Goal: Navigation & Orientation: Understand site structure

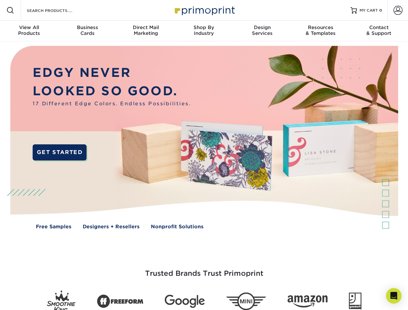
click at [204, 155] on img at bounding box center [203, 142] width 403 height 202
click at [10, 10] on span at bounding box center [10, 10] width 8 height 8
click at [397, 10] on span at bounding box center [397, 10] width 9 height 9
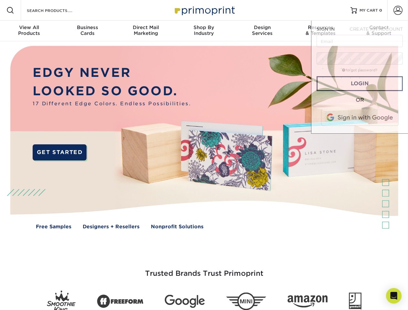
click at [29, 31] on div "View All Products" at bounding box center [29, 31] width 58 height 12
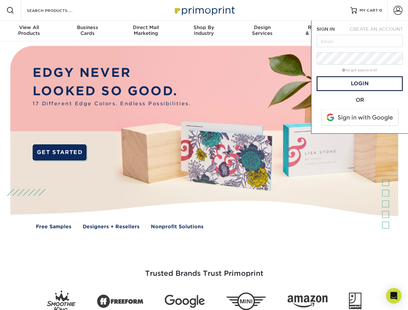
click at [87, 31] on div "Business Cards" at bounding box center [87, 31] width 58 height 12
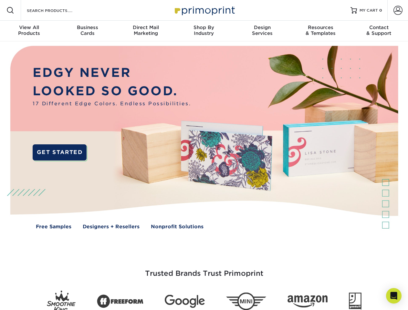
click at [146, 31] on div "Direct Mail Marketing" at bounding box center [146, 31] width 58 height 12
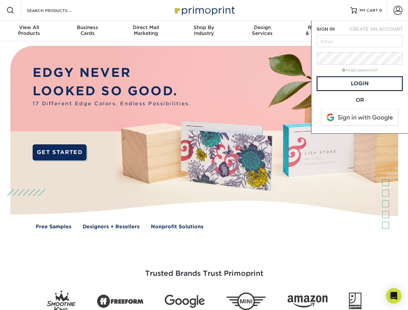
click at [204, 31] on div "Shop By Industry" at bounding box center [204, 31] width 58 height 12
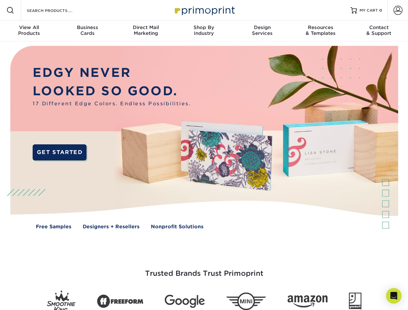
click at [262, 31] on div "Design Services" at bounding box center [262, 31] width 58 height 12
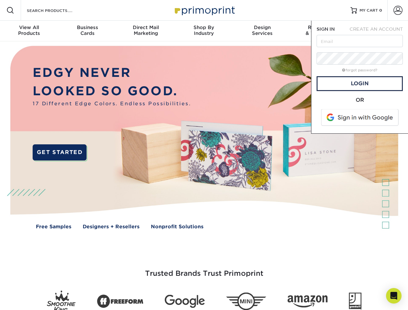
click at [320, 31] on span "SIGN IN" at bounding box center [325, 28] width 18 height 5
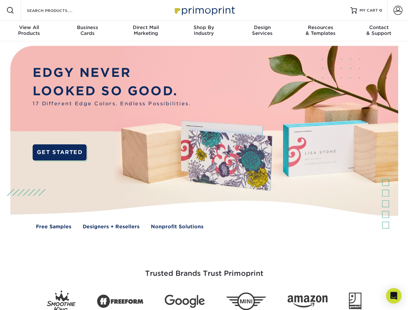
click at [379, 31] on div "Contact & Support" at bounding box center [379, 31] width 58 height 12
